Goal: Transaction & Acquisition: Subscribe to service/newsletter

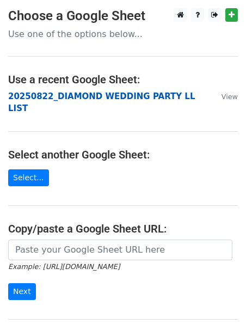
click at [68, 96] on strong "20250822_DIAMOND WEDDING PARTY LL LIST" at bounding box center [101, 103] width 187 height 22
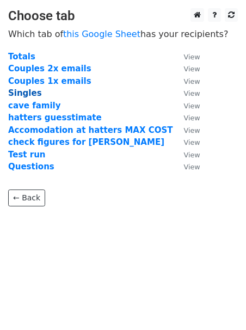
click at [30, 92] on strong "Singles" at bounding box center [25, 93] width 34 height 10
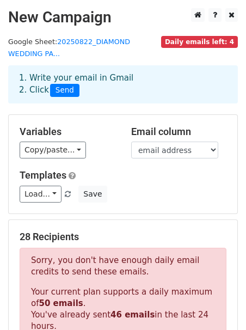
click at [89, 256] on p "Sorry, you don't have enough daily email credits to send these emails." at bounding box center [123, 266] width 184 height 23
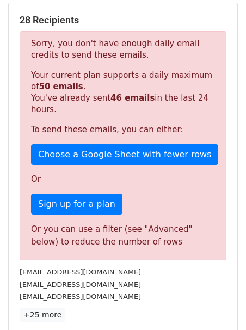
scroll to position [218, 0]
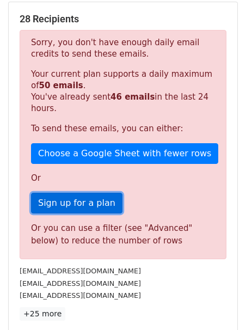
click at [87, 198] on link "Sign up for a plan" at bounding box center [77, 203] width 92 height 21
